Goal: Task Accomplishment & Management: Use online tool/utility

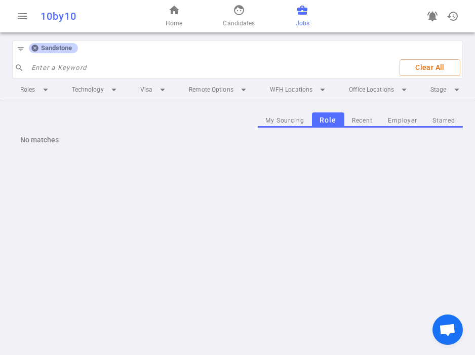
click at [36, 49] on icon at bounding box center [34, 48] width 7 height 7
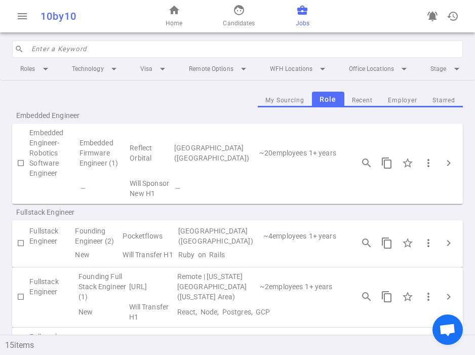
click at [52, 48] on input "search" at bounding box center [244, 49] width 426 height 16
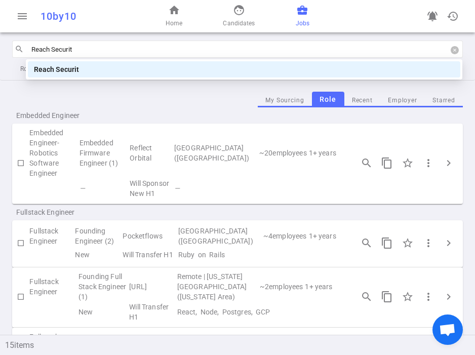
type input "Reach Security"
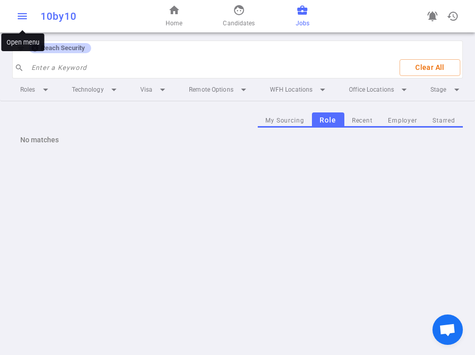
click at [24, 13] on span "menu" at bounding box center [22, 16] width 12 height 12
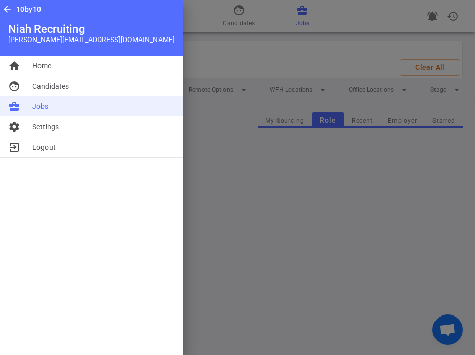
click at [47, 112] on li "business_center Jobs" at bounding box center [91, 106] width 183 height 20
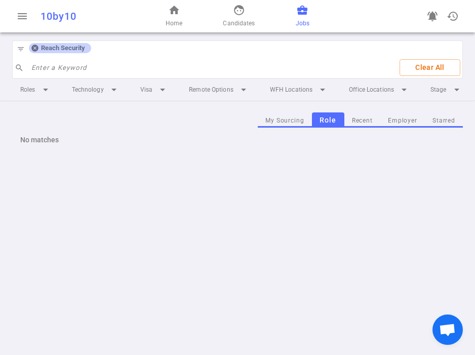
click at [35, 47] on icon at bounding box center [34, 48] width 7 height 7
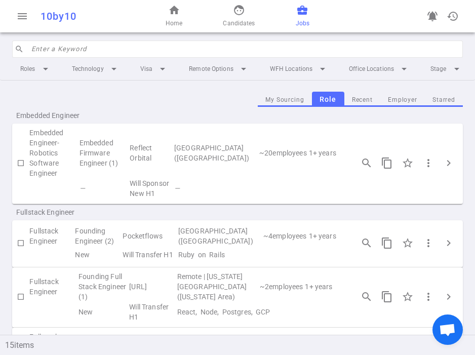
click at [53, 54] on input "search" at bounding box center [244, 49] width 426 height 16
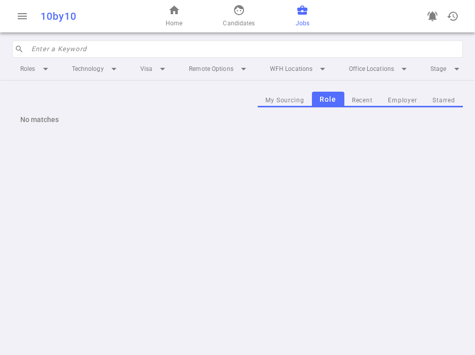
click at [81, 53] on input "search" at bounding box center [244, 49] width 426 height 16
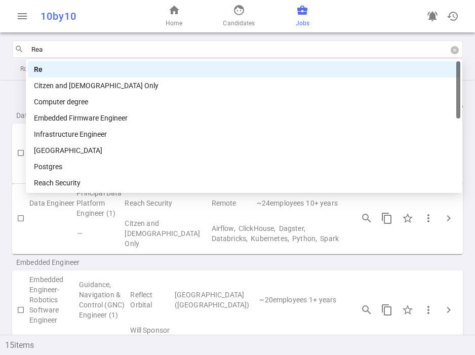
type input "Reac"
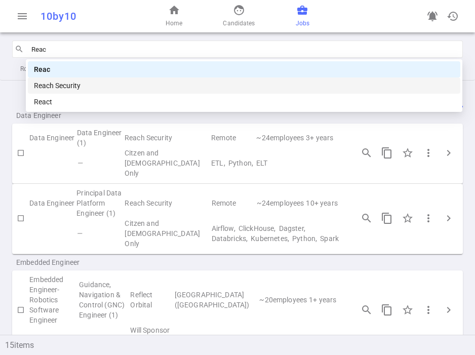
click at [81, 80] on div "Reach Security" at bounding box center [244, 85] width 420 height 11
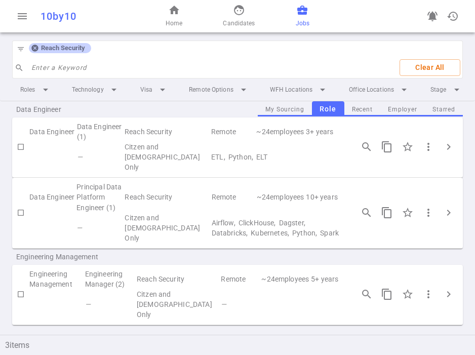
scroll to position [28, 0]
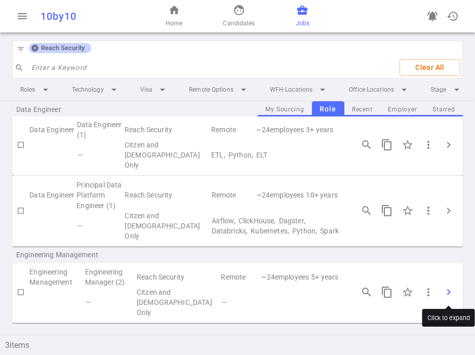
click at [450, 289] on span "chevron_right" at bounding box center [449, 292] width 12 height 12
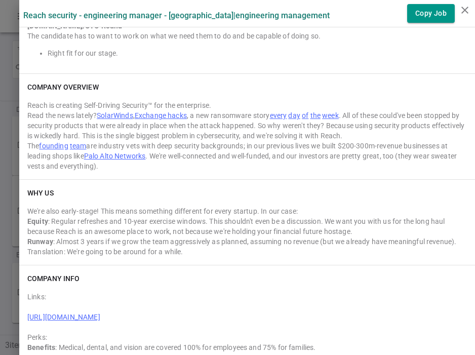
scroll to position [793, 0]
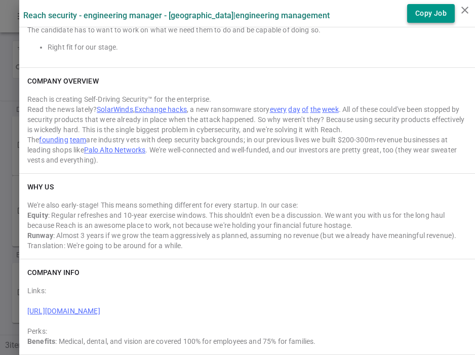
click at [422, 11] on button "Copy Job" at bounding box center [431, 13] width 48 height 19
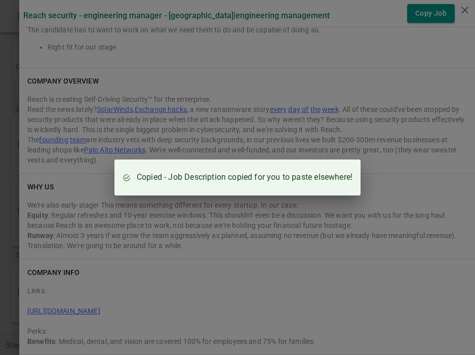
click at [285, 144] on div "Copied - Job Description copied for you to paste elsewhere!" at bounding box center [237, 177] width 475 height 355
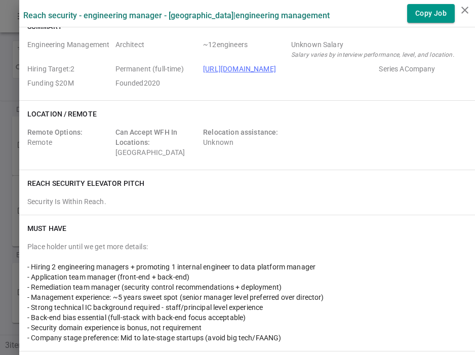
scroll to position [0, 0]
